Goal: Task Accomplishment & Management: Manage account settings

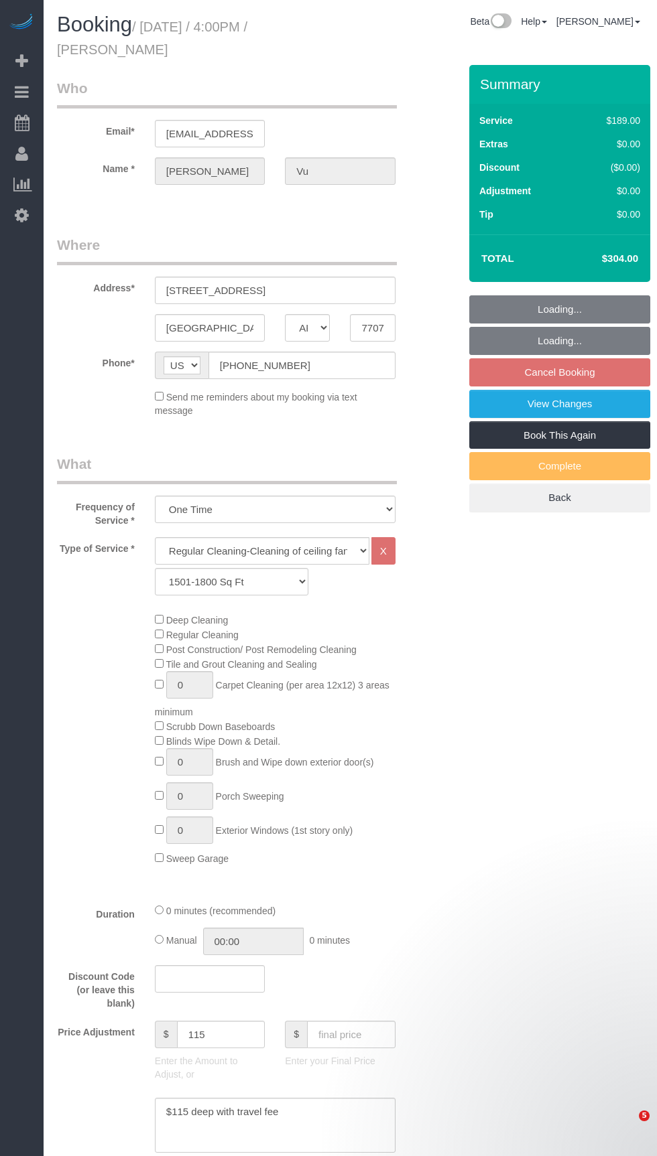
select select "[GEOGRAPHIC_DATA]"
select select "3"
select select "string:fspay-33bb6296-7f5e-4153-975e-7f53f73b1e0c"
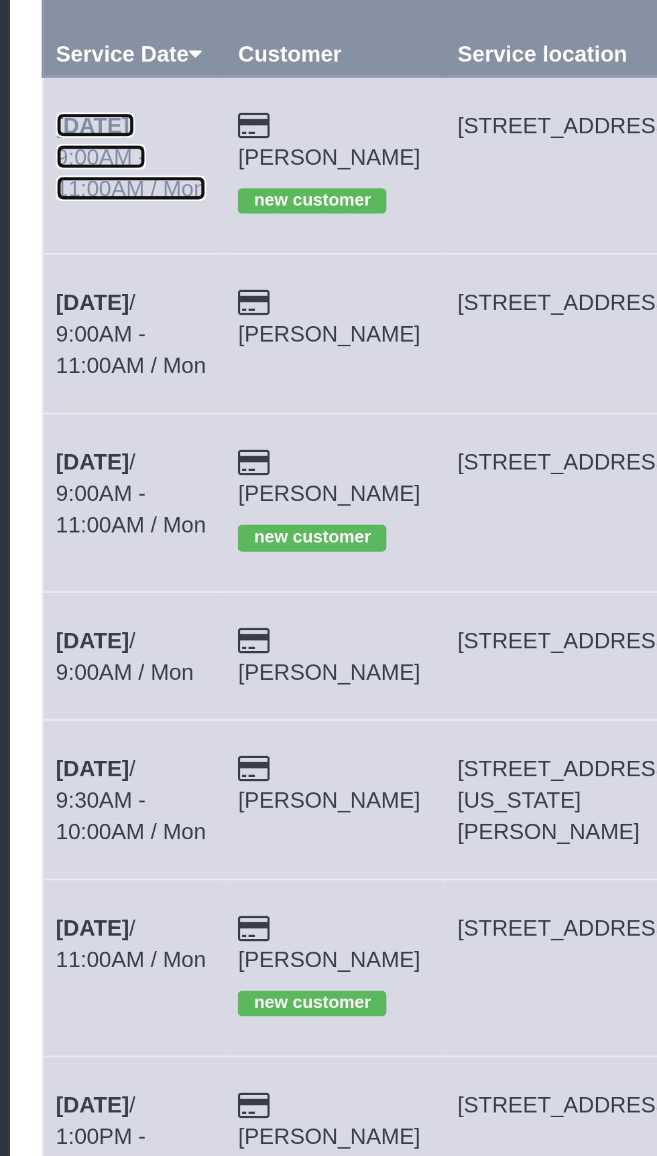
click at [94, 174] on b "[DATE]" at bounding box center [78, 176] width 31 height 11
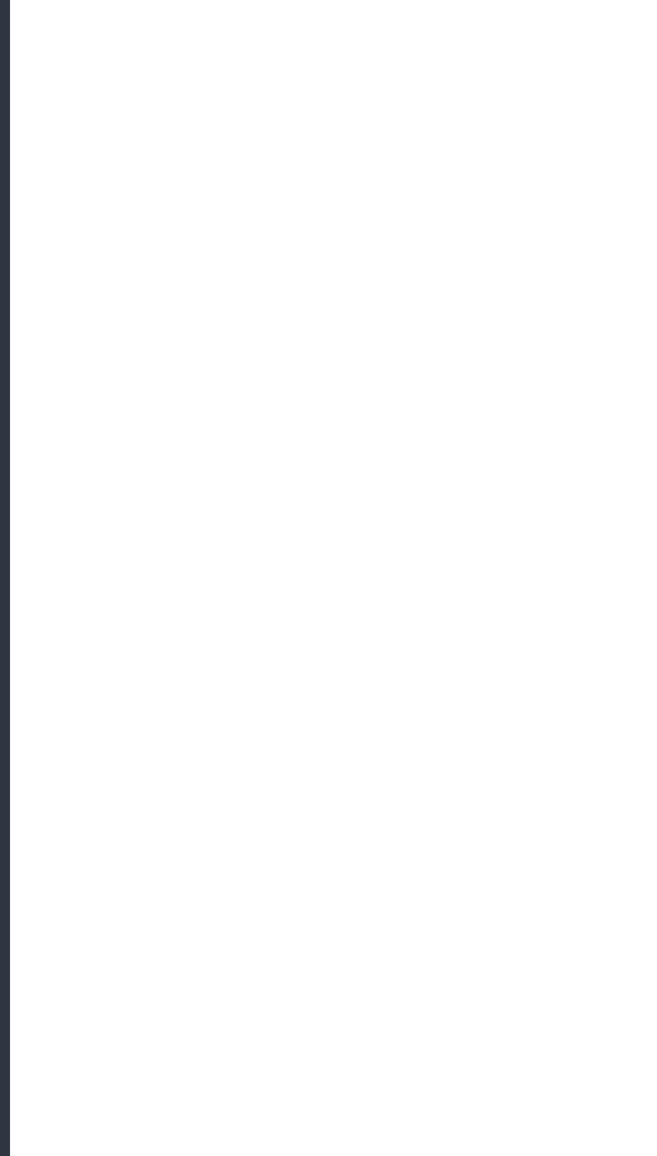
select select "[GEOGRAPHIC_DATA]"
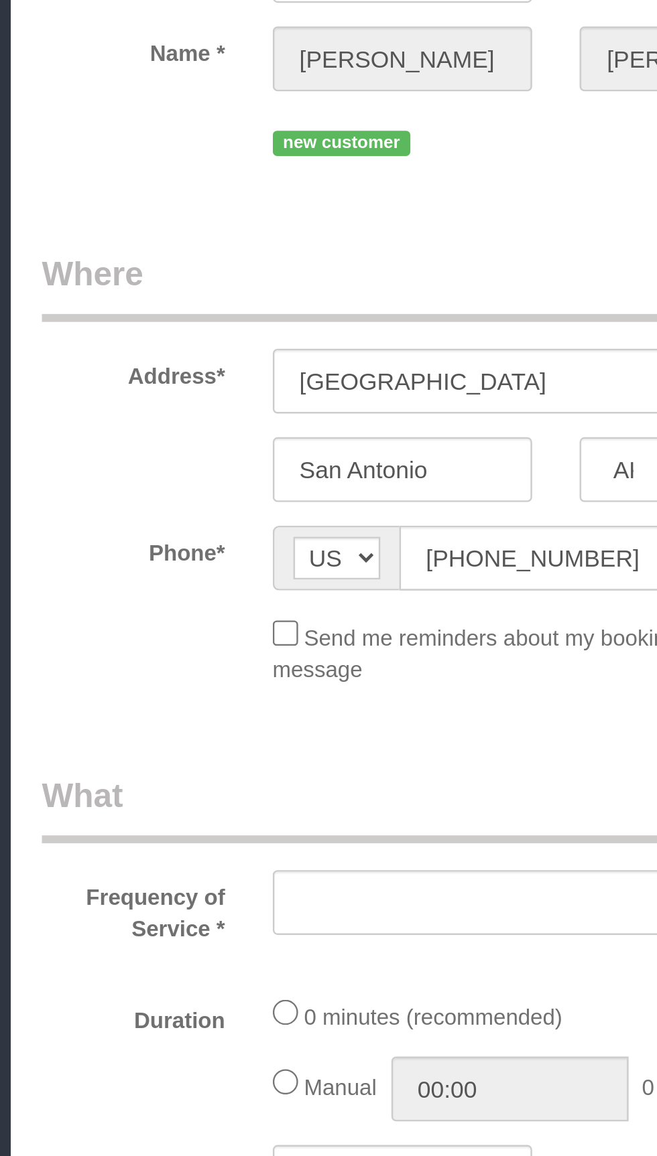
select select "string:fspay-63458304-a9e8-4abd-ac5b-039e782b14e4"
select select "object:1621"
select select "3"
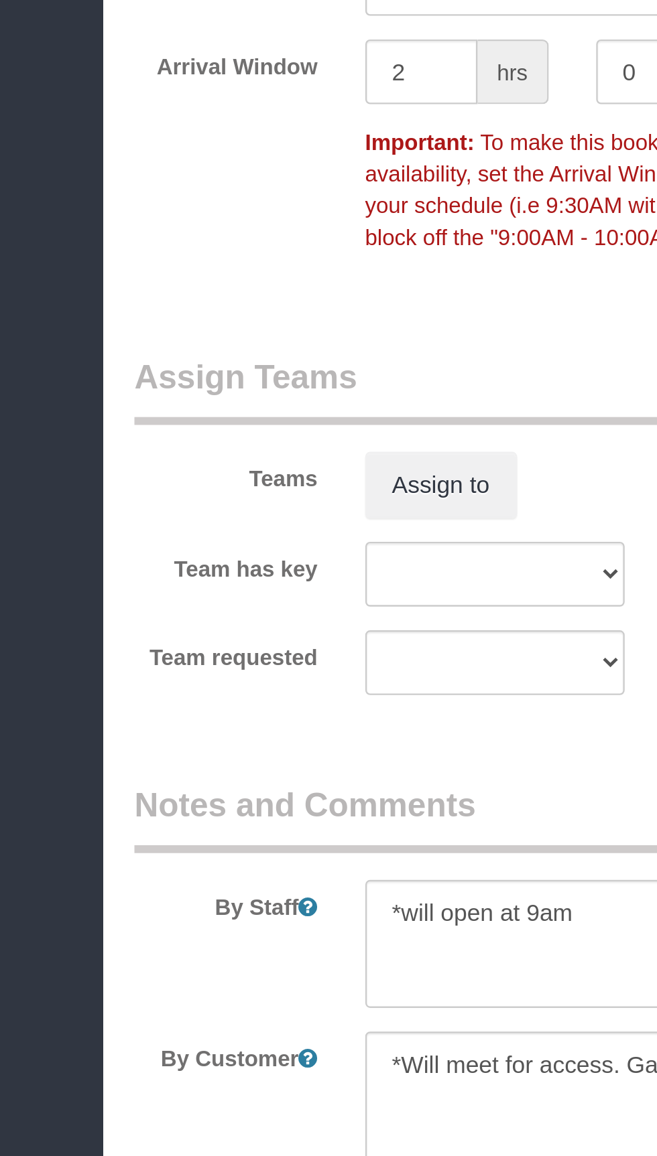
scroll to position [976, 0]
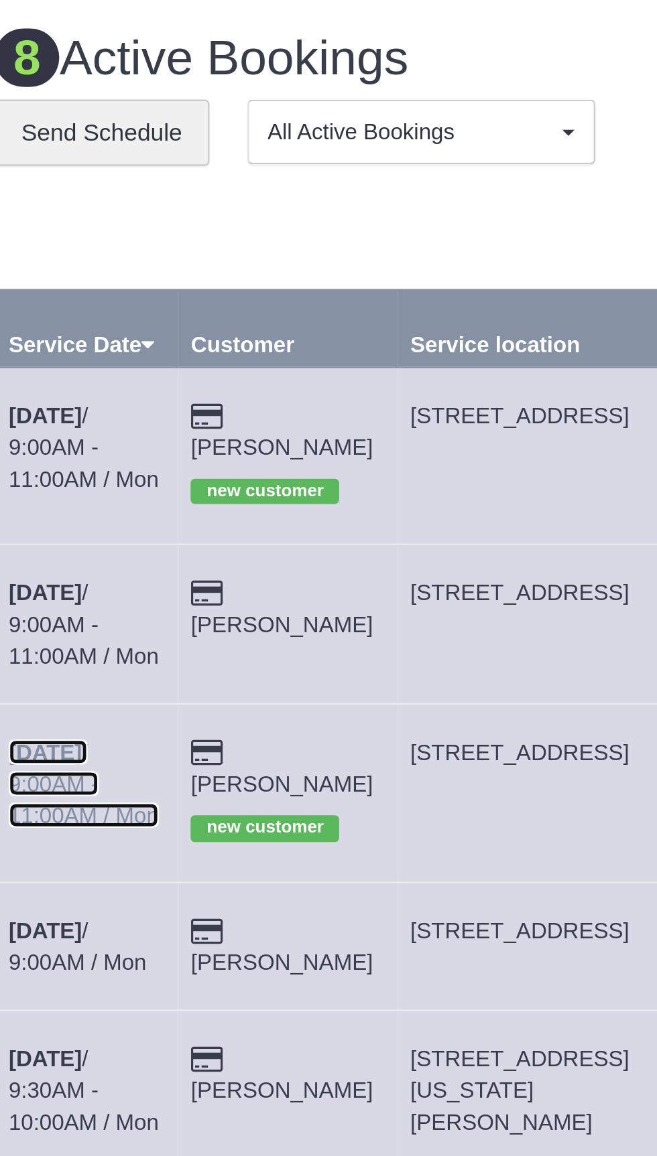
click at [86, 316] on link "[DATE] 9:00AM - 11:00AM / Mon" at bounding box center [95, 333] width 64 height 38
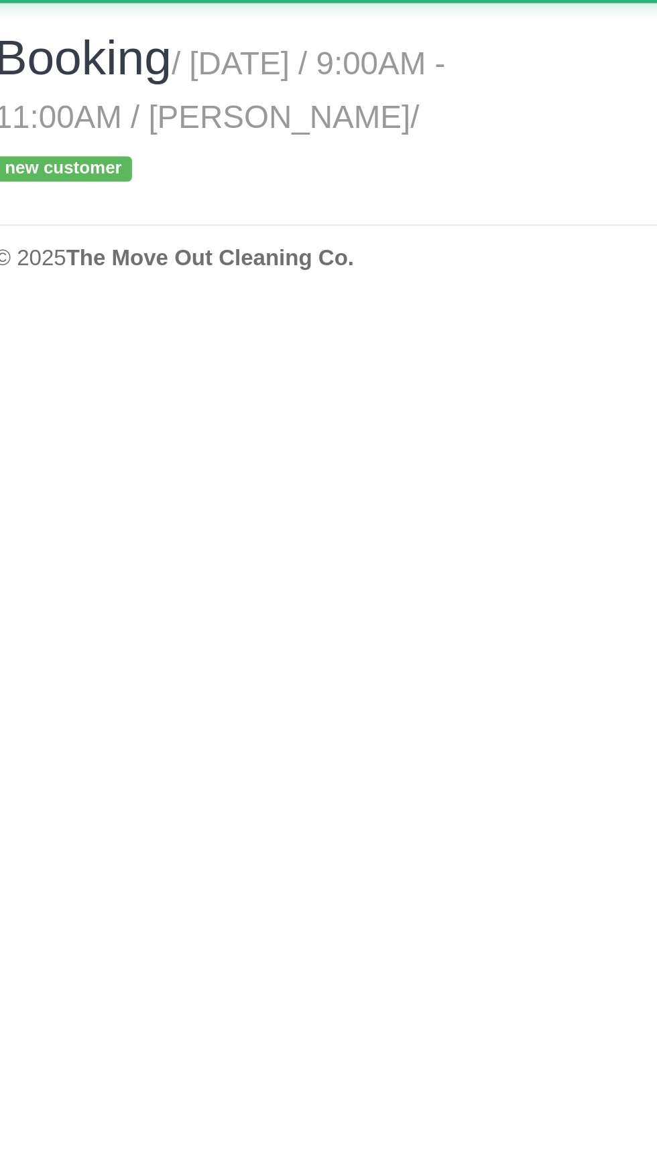
select select "[GEOGRAPHIC_DATA]"
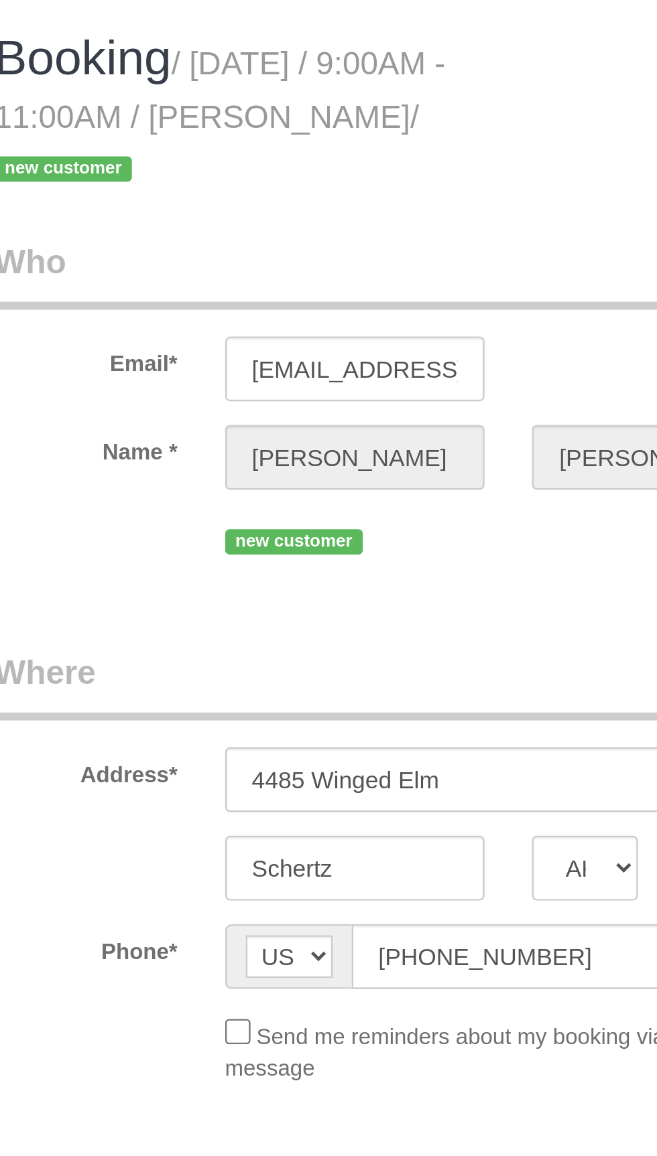
select select "string:fspay-6409c997-aa62-44bd-8764-a8b7e07529cb"
select select "object:2134"
select select "3"
select select "object:2196"
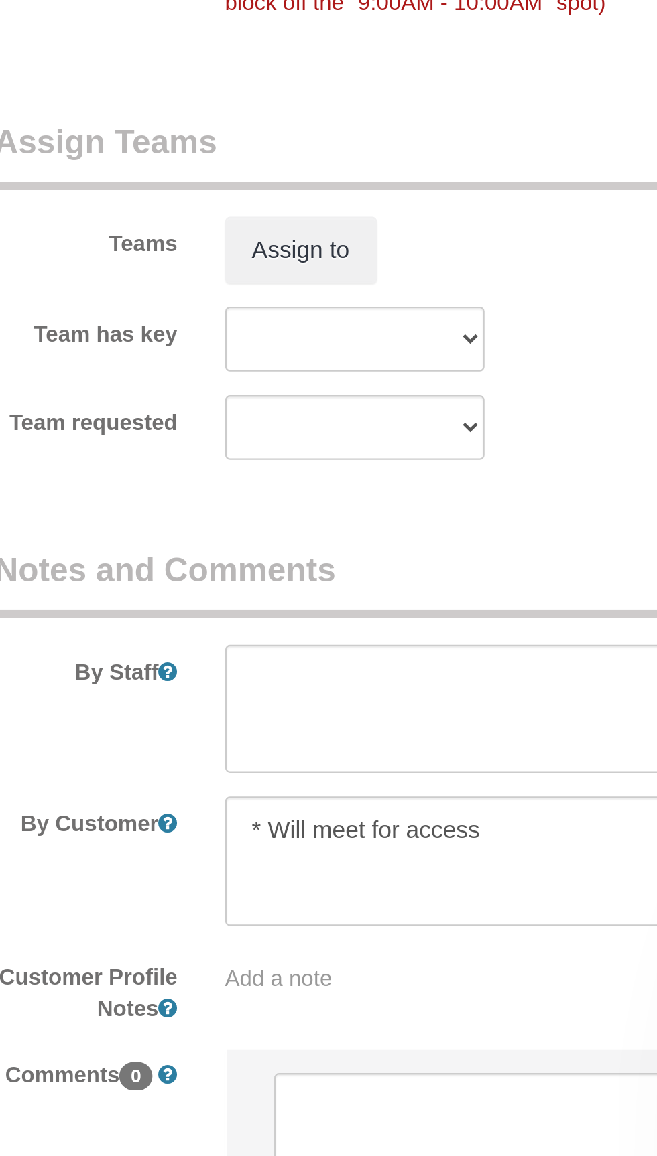
scroll to position [891, 0]
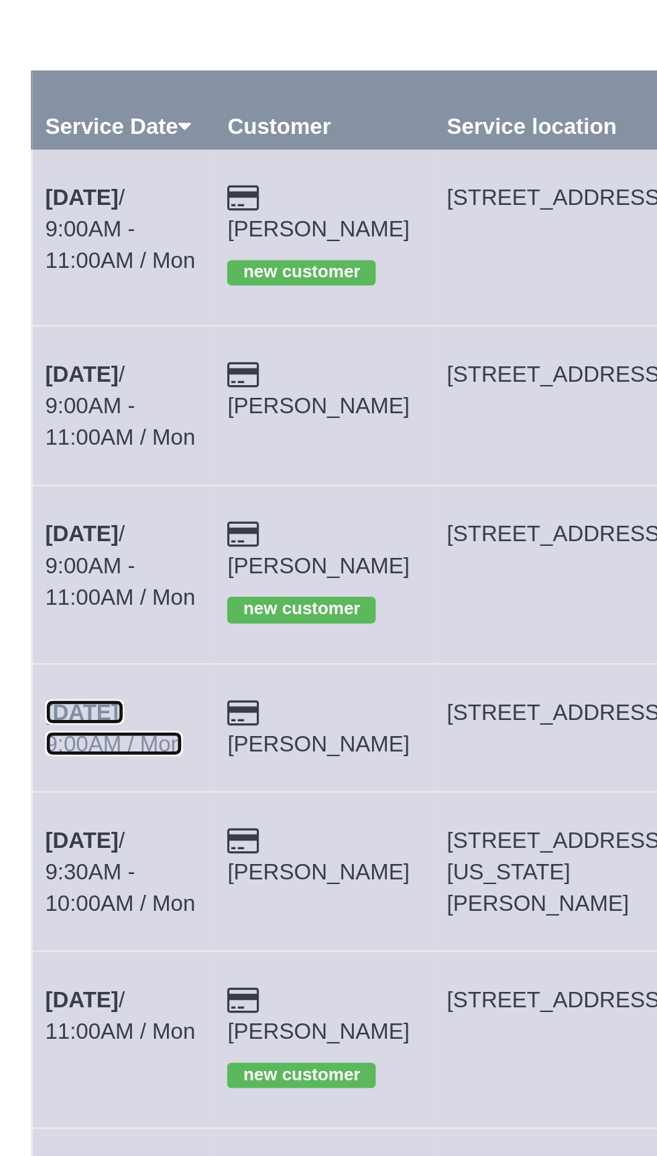
click at [84, 389] on b "[DATE]" at bounding box center [78, 394] width 31 height 11
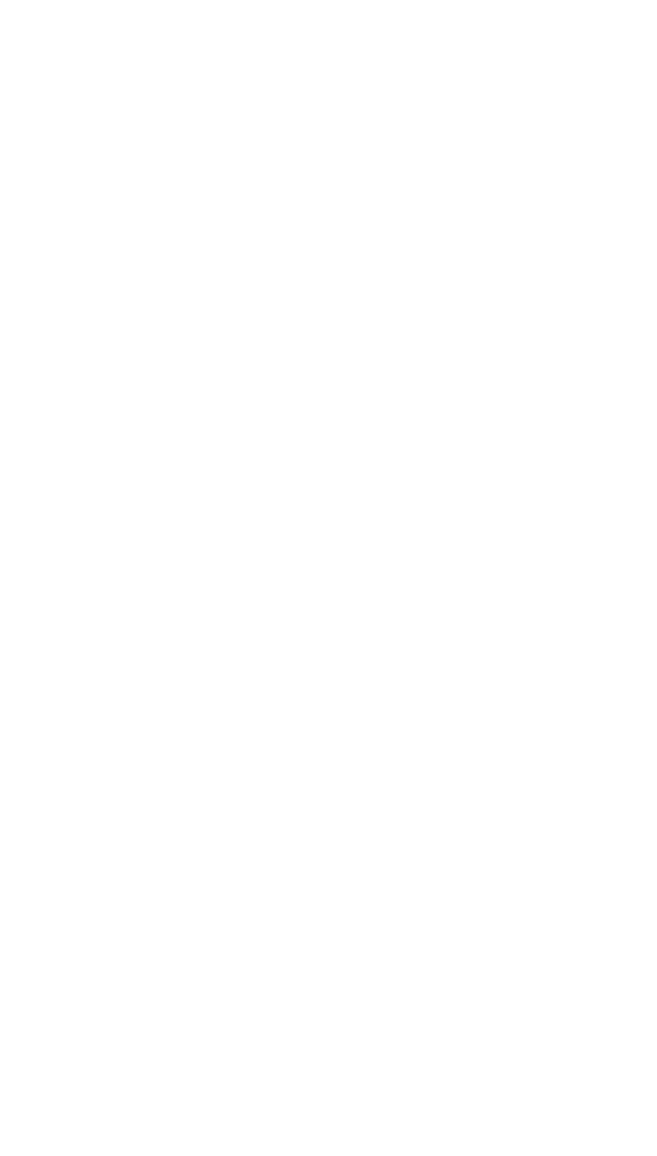
select select "[GEOGRAPHIC_DATA]"
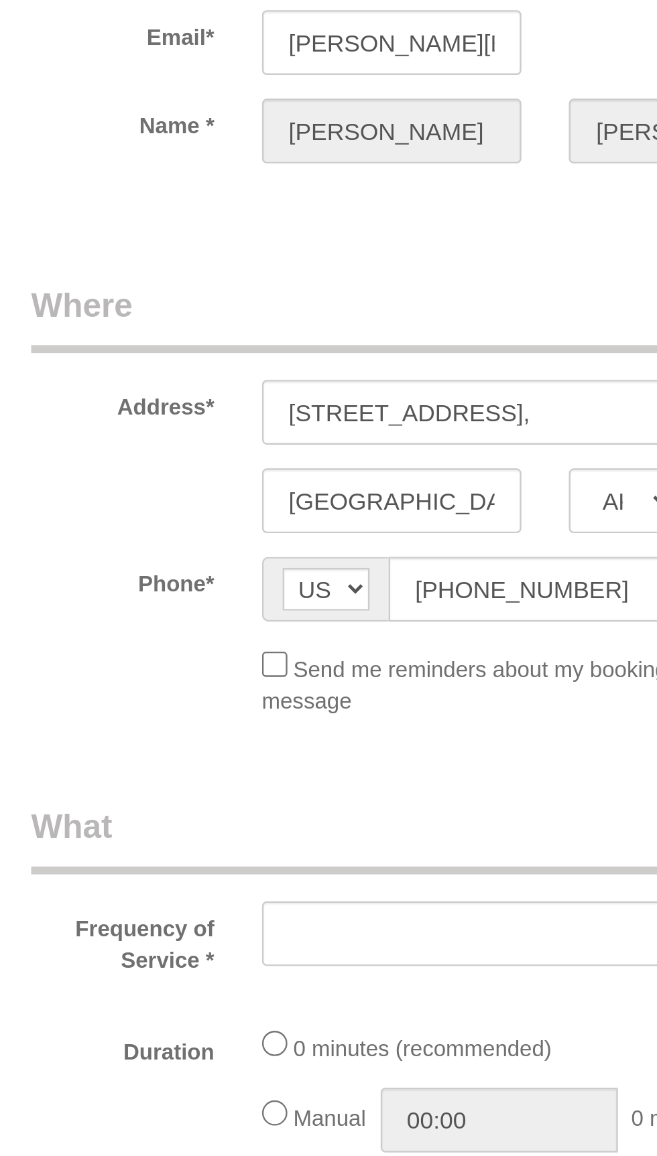
select select "string:fspay-5f9d37c2-99f9-42c9-a91e-ba06f310703a"
select select "3"
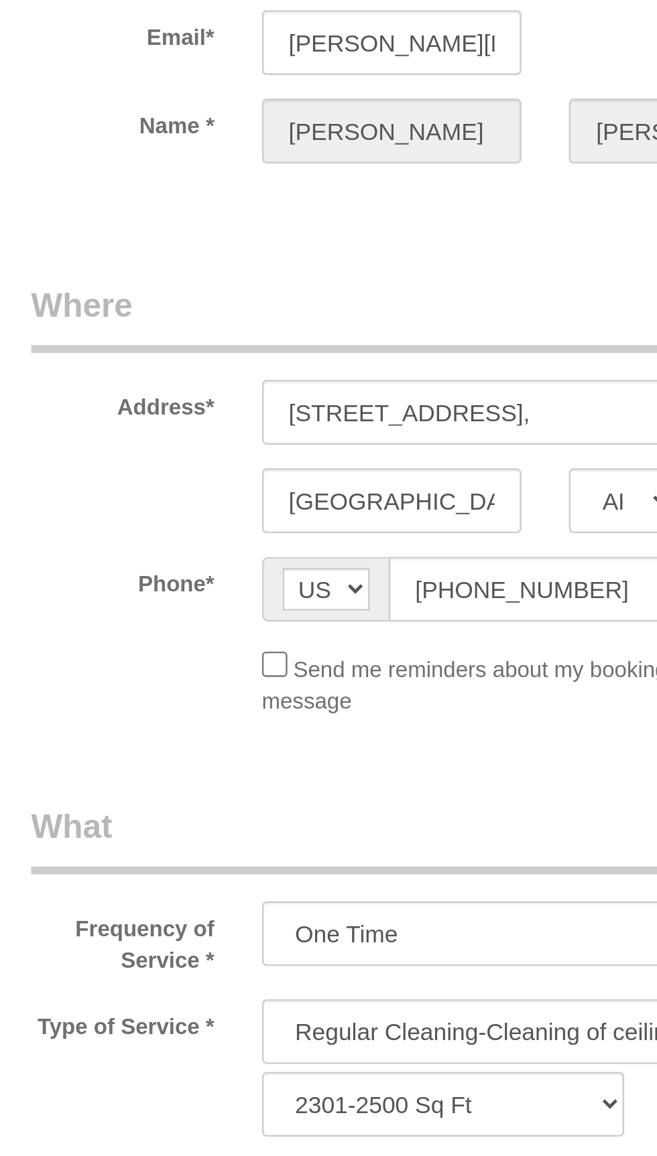
select select "object:2762"
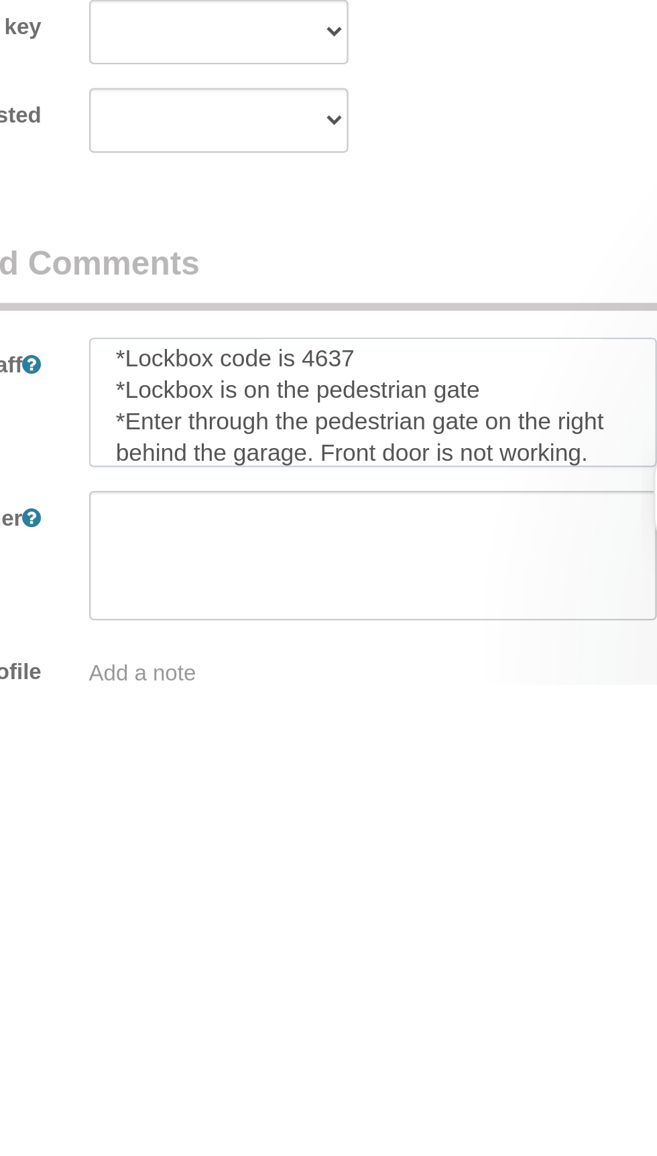
scroll to position [778, 0]
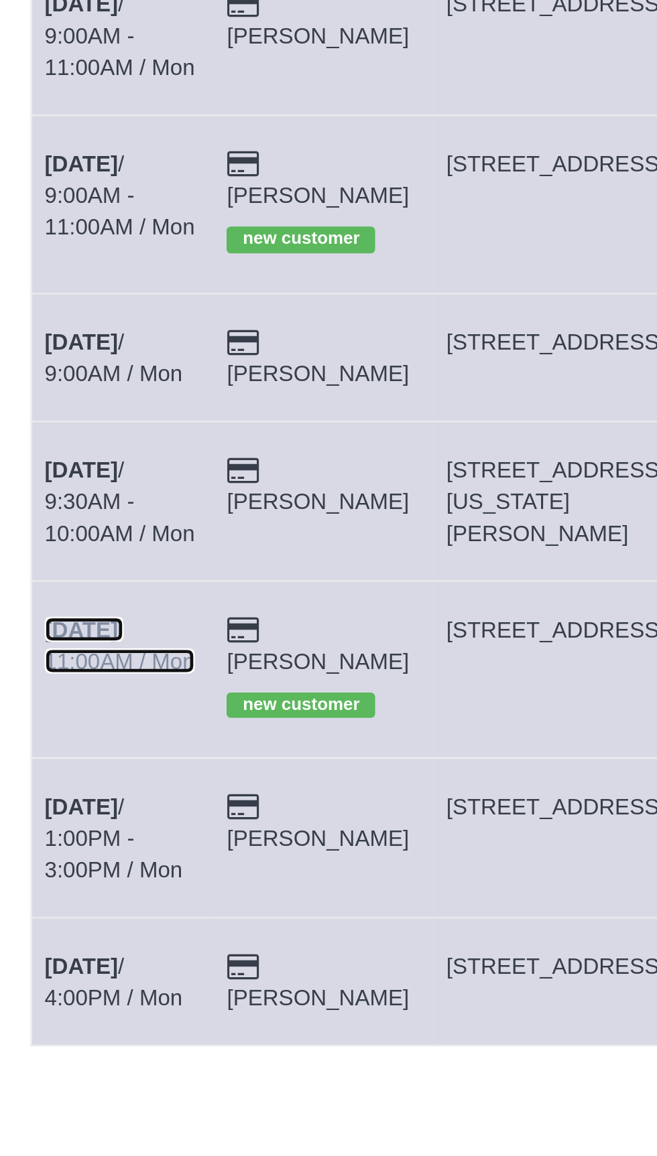
click at [88, 511] on b "[DATE]" at bounding box center [78, 516] width 31 height 11
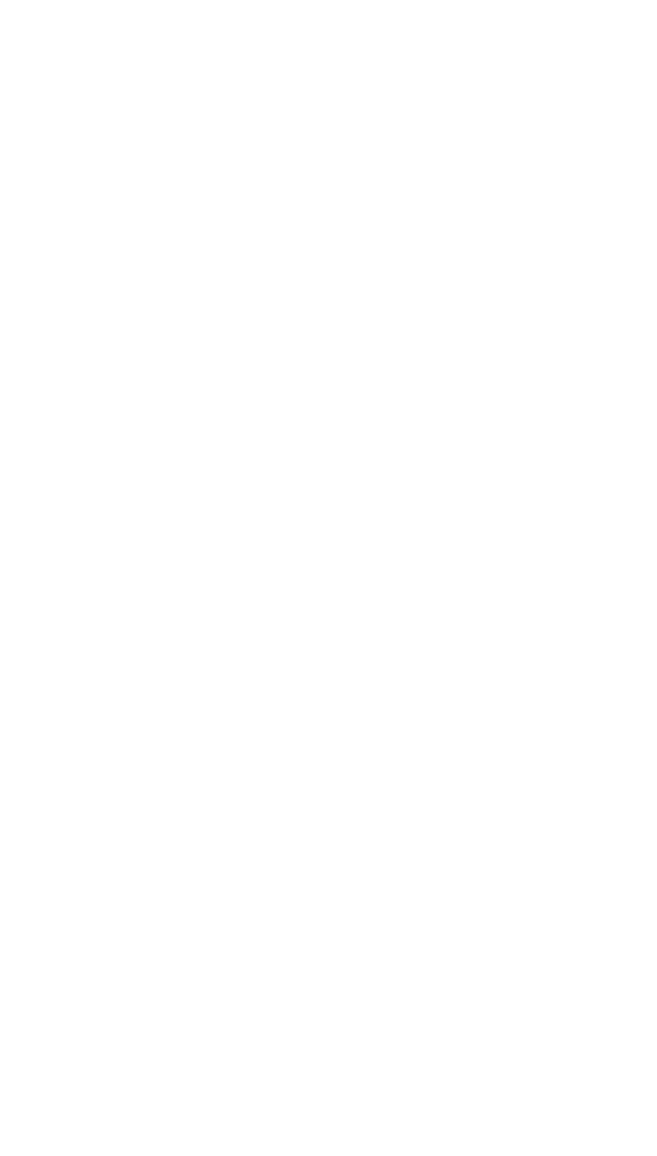
select select "[GEOGRAPHIC_DATA]"
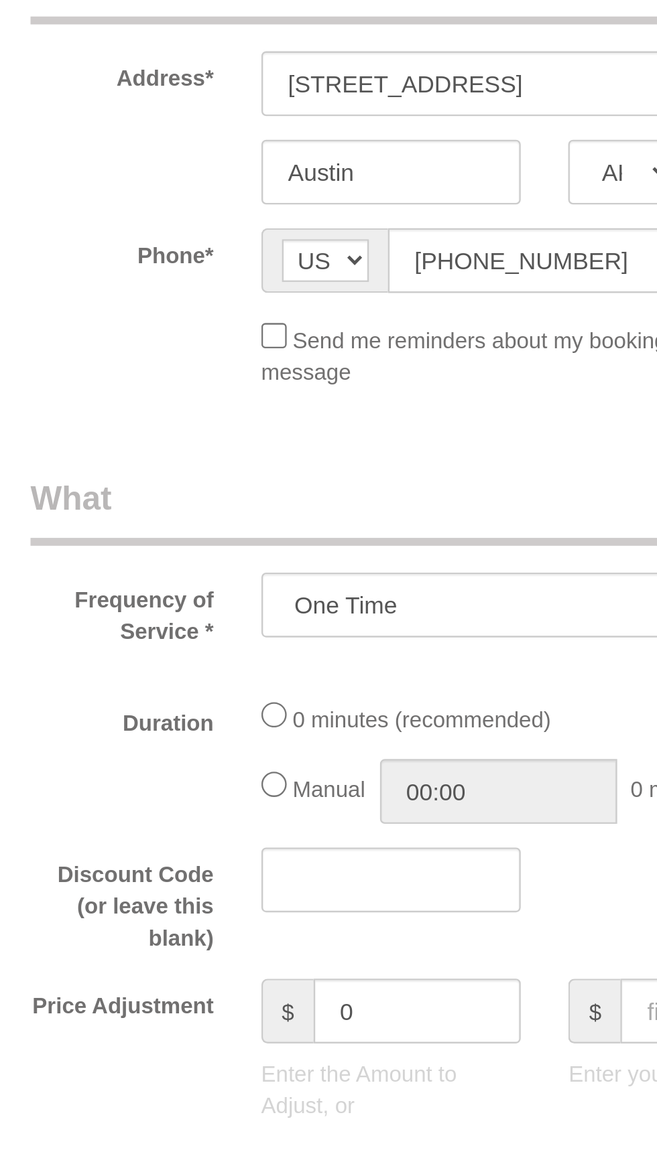
select select "object:3337"
select select "3"
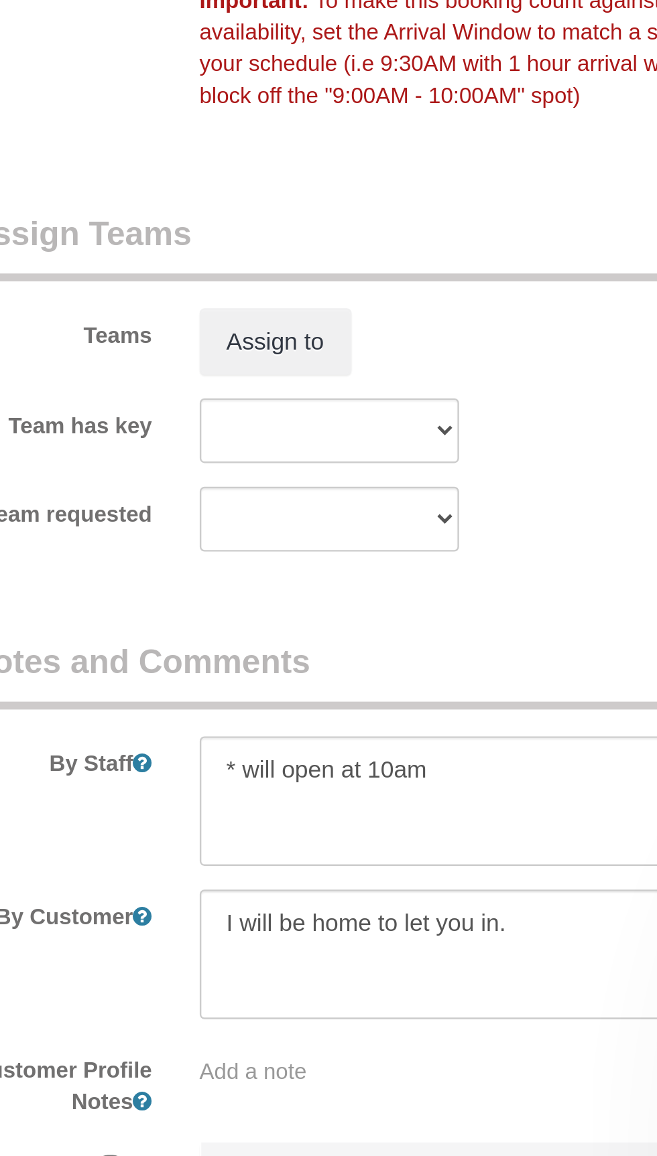
scroll to position [810, 0]
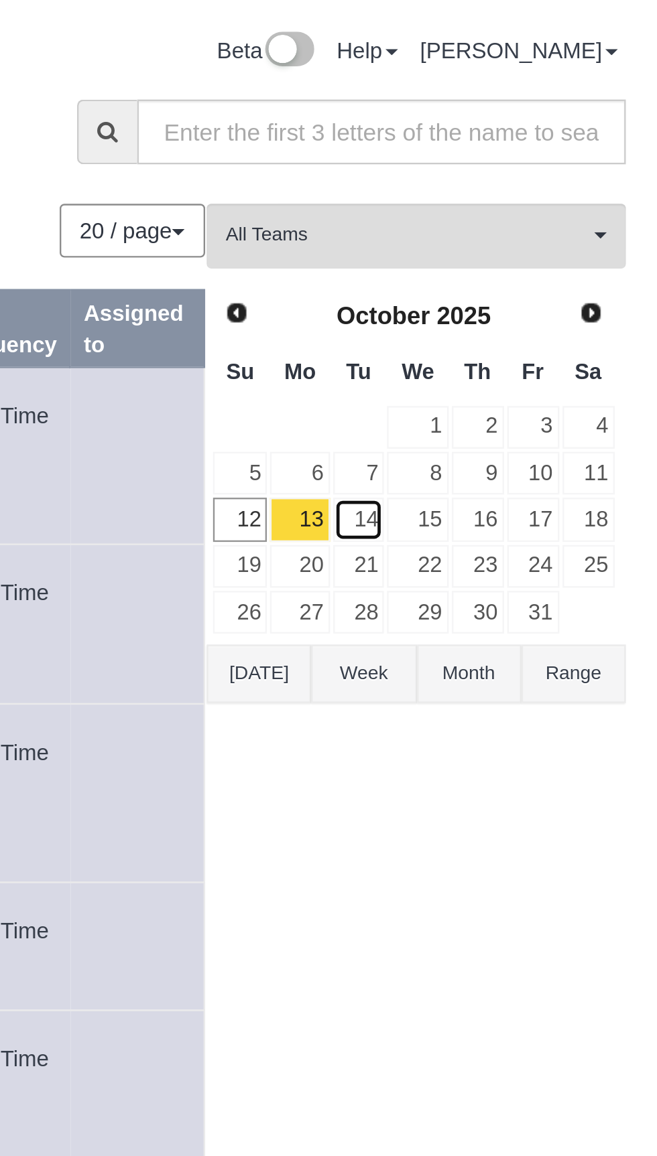
click at [533, 217] on link "14" at bounding box center [530, 220] width 22 height 18
